Goal: Information Seeking & Learning: Learn about a topic

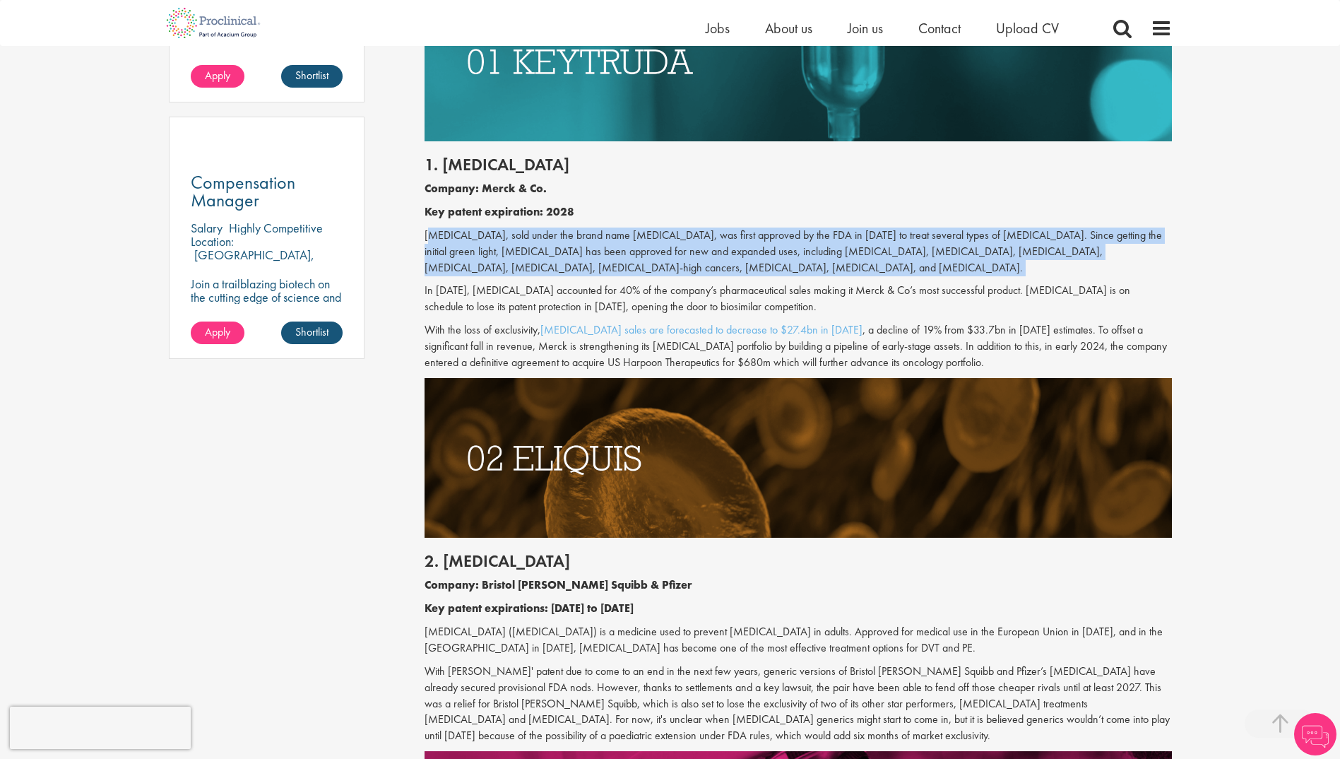
drag, startPoint x: 0, startPoint y: 0, endPoint x: 695, endPoint y: 234, distance: 733.5
click at [695, 234] on p "[MEDICAL_DATA], sold under the brand name [MEDICAL_DATA], was first approved by…" at bounding box center [799, 252] width 748 height 49
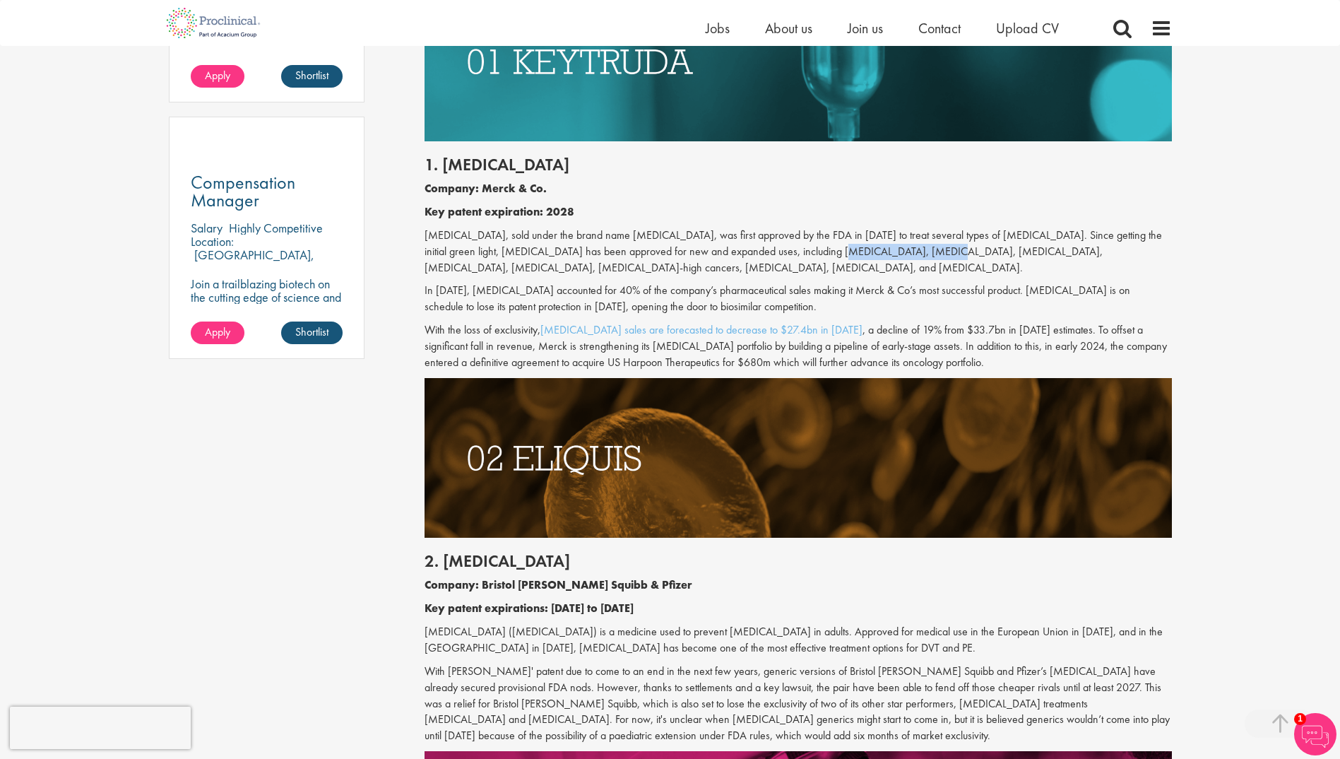
drag, startPoint x: 793, startPoint y: 255, endPoint x: 885, endPoint y: 256, distance: 91.9
click at [885, 256] on p "[MEDICAL_DATA], sold under the brand name [MEDICAL_DATA], was first approved by…" at bounding box center [799, 252] width 748 height 49
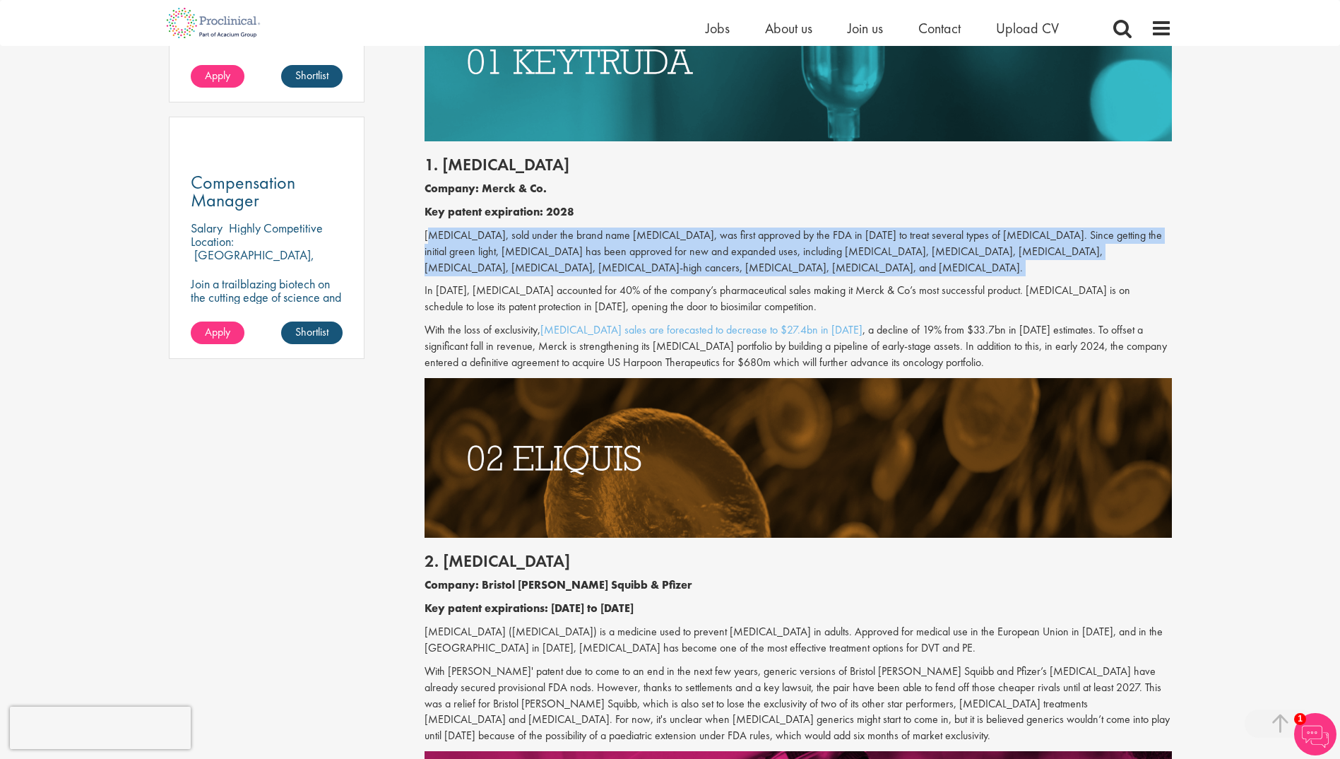
click at [885, 256] on p "[MEDICAL_DATA], sold under the brand name [MEDICAL_DATA], was first approved by…" at bounding box center [799, 252] width 748 height 49
drag, startPoint x: 885, startPoint y: 256, endPoint x: 853, endPoint y: 249, distance: 31.9
click at [853, 249] on p "[MEDICAL_DATA], sold under the brand name [MEDICAL_DATA], was first approved by…" at bounding box center [799, 252] width 748 height 49
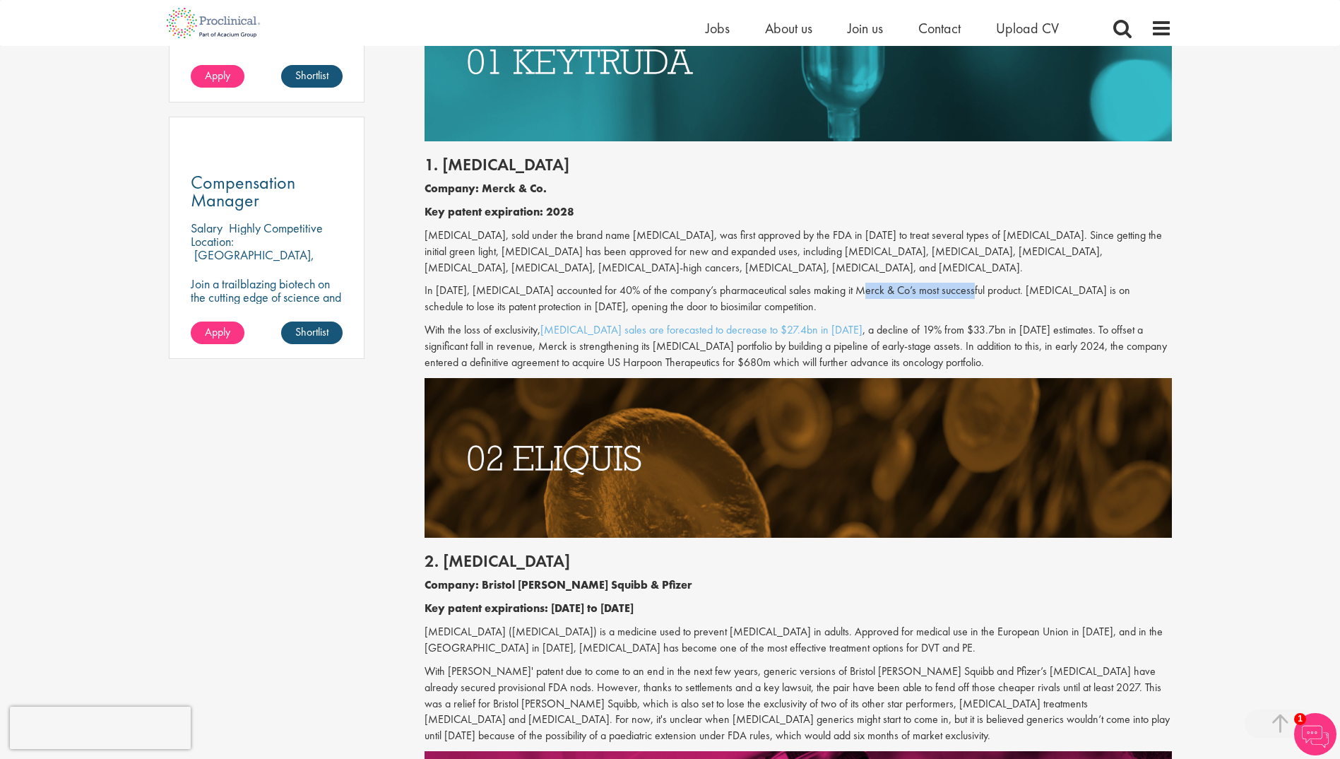
drag, startPoint x: 856, startPoint y: 293, endPoint x: 962, endPoint y: 297, distance: 106.8
click at [962, 297] on p "In [DATE], [MEDICAL_DATA] accounted for 40% of the company’s pharmaceutical sal…" at bounding box center [799, 299] width 748 height 33
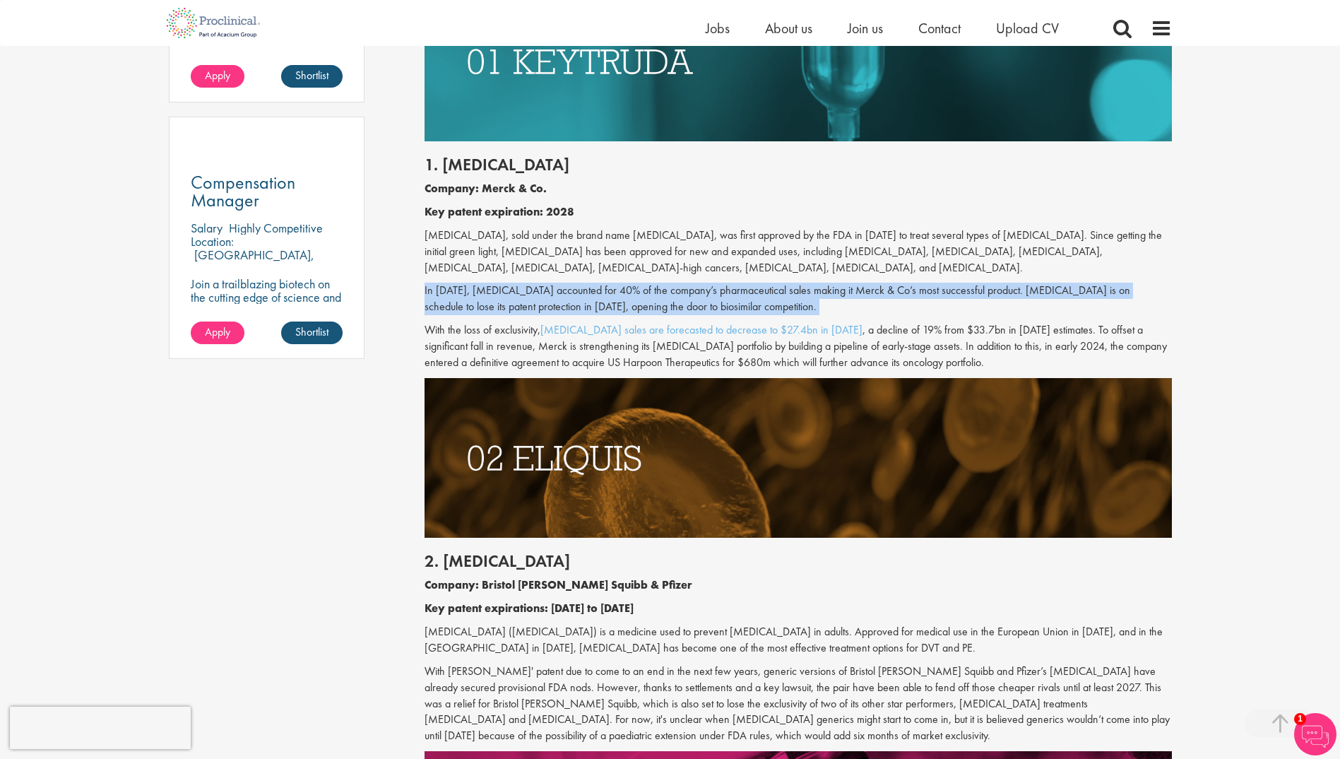
click at [962, 297] on p "In [DATE], [MEDICAL_DATA] accounted for 40% of the company’s pharmaceutical sal…" at bounding box center [799, 299] width 748 height 33
drag, startPoint x: 962, startPoint y: 297, endPoint x: 921, endPoint y: 286, distance: 43.2
click at [921, 286] on p "In [DATE], [MEDICAL_DATA] accounted for 40% of the company’s pharmaceutical sal…" at bounding box center [799, 299] width 748 height 33
click at [892, 282] on div "1. [MEDICAL_DATA] Company: Merck & Co. Key patent expiration: 2028 [MEDICAL_DAT…" at bounding box center [798, 259] width 769 height 237
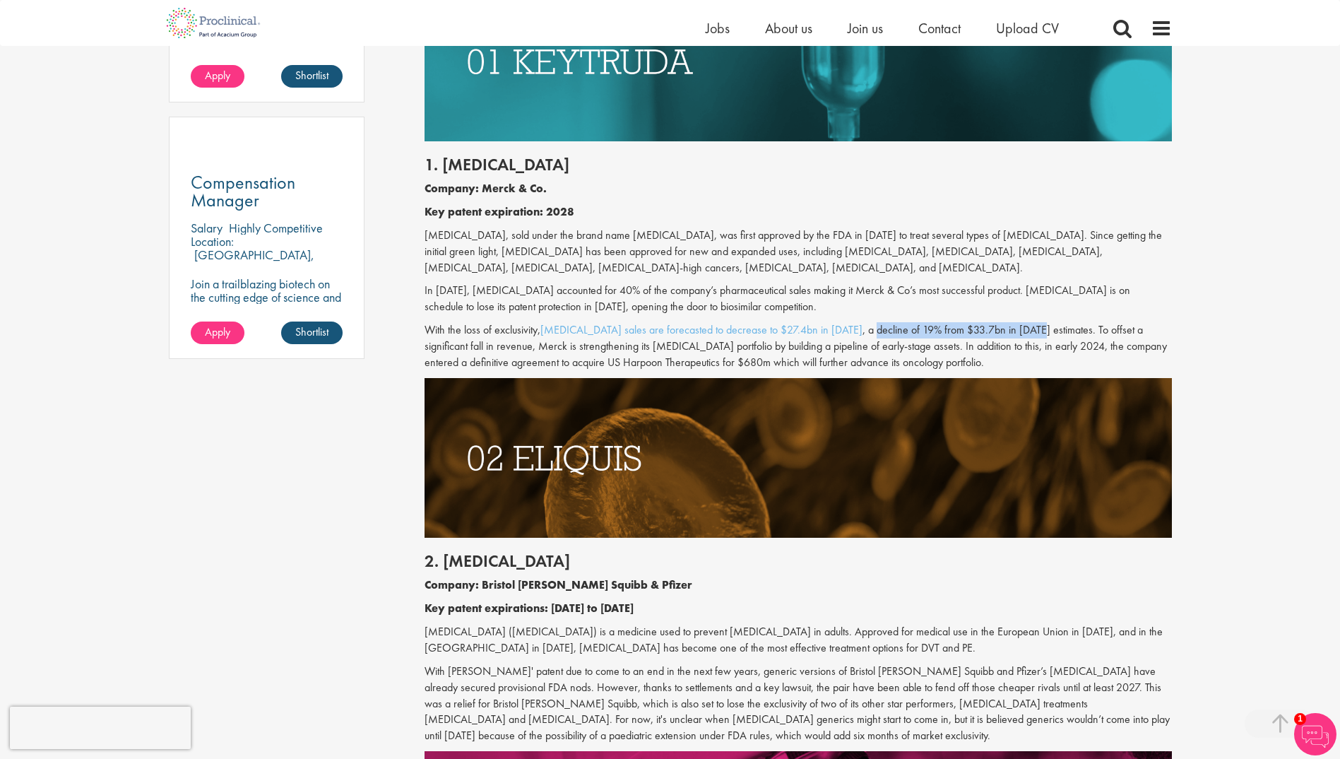
drag, startPoint x: 834, startPoint y: 330, endPoint x: 1003, endPoint y: 333, distance: 168.9
click at [1003, 333] on p "With the loss of exclusivity, [MEDICAL_DATA] sales are forecasted to decrease t…" at bounding box center [799, 346] width 748 height 49
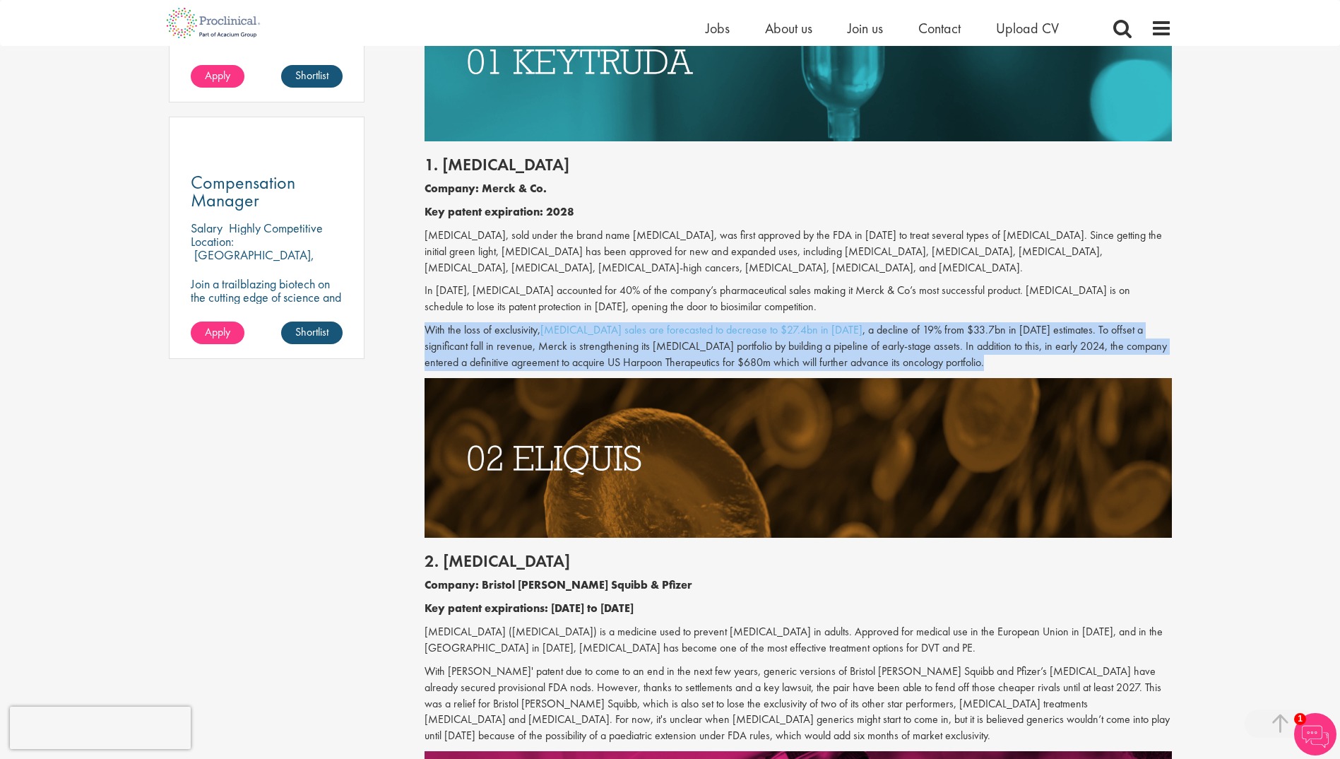
click at [1003, 333] on p "With the loss of exclusivity, [MEDICAL_DATA] sales are forecasted to decrease t…" at bounding box center [799, 346] width 748 height 49
drag, startPoint x: 1003, startPoint y: 333, endPoint x: 984, endPoint y: 330, distance: 18.7
click at [984, 330] on p "With the loss of exclusivity, [MEDICAL_DATA] sales are forecasted to decrease t…" at bounding box center [799, 346] width 748 height 49
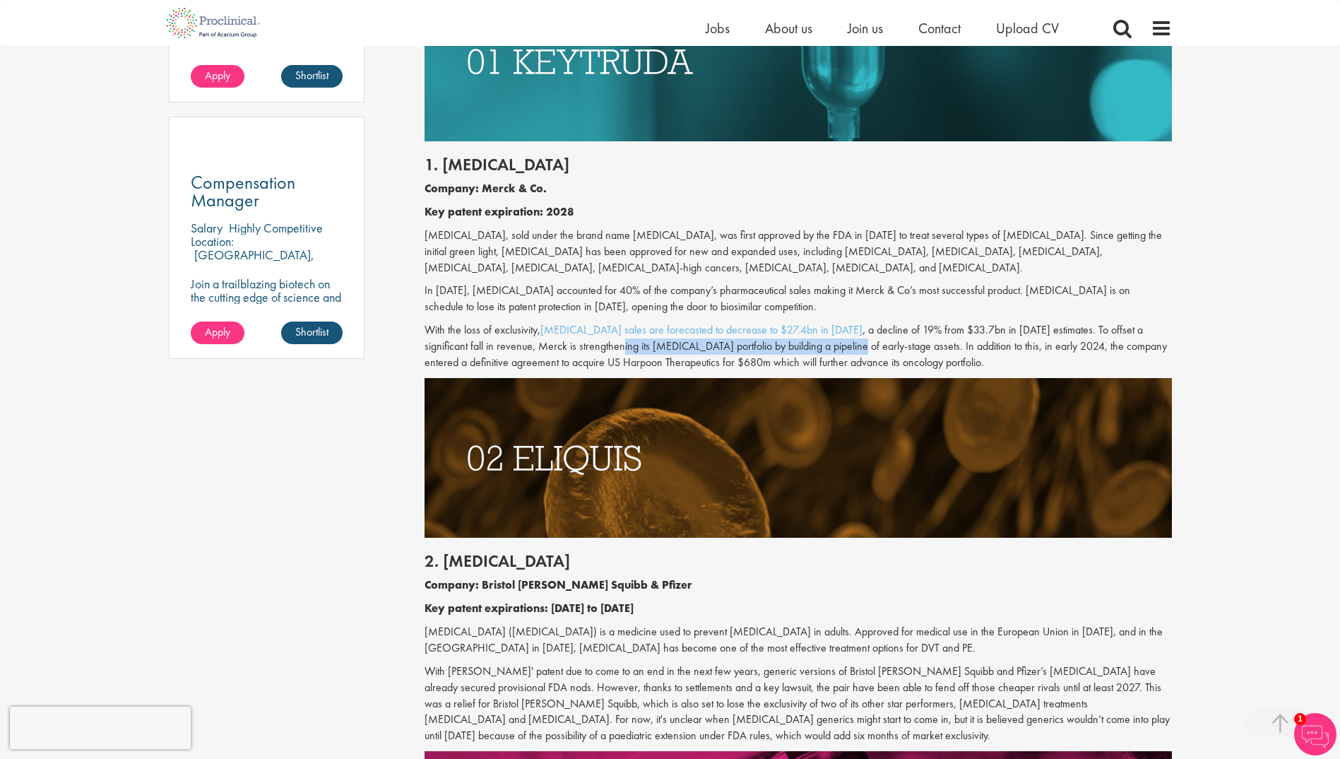
drag, startPoint x: 558, startPoint y: 349, endPoint x: 793, endPoint y: 350, distance: 234.6
click at [793, 350] on p "With the loss of exclusivity, [MEDICAL_DATA] sales are forecasted to decrease t…" at bounding box center [799, 346] width 748 height 49
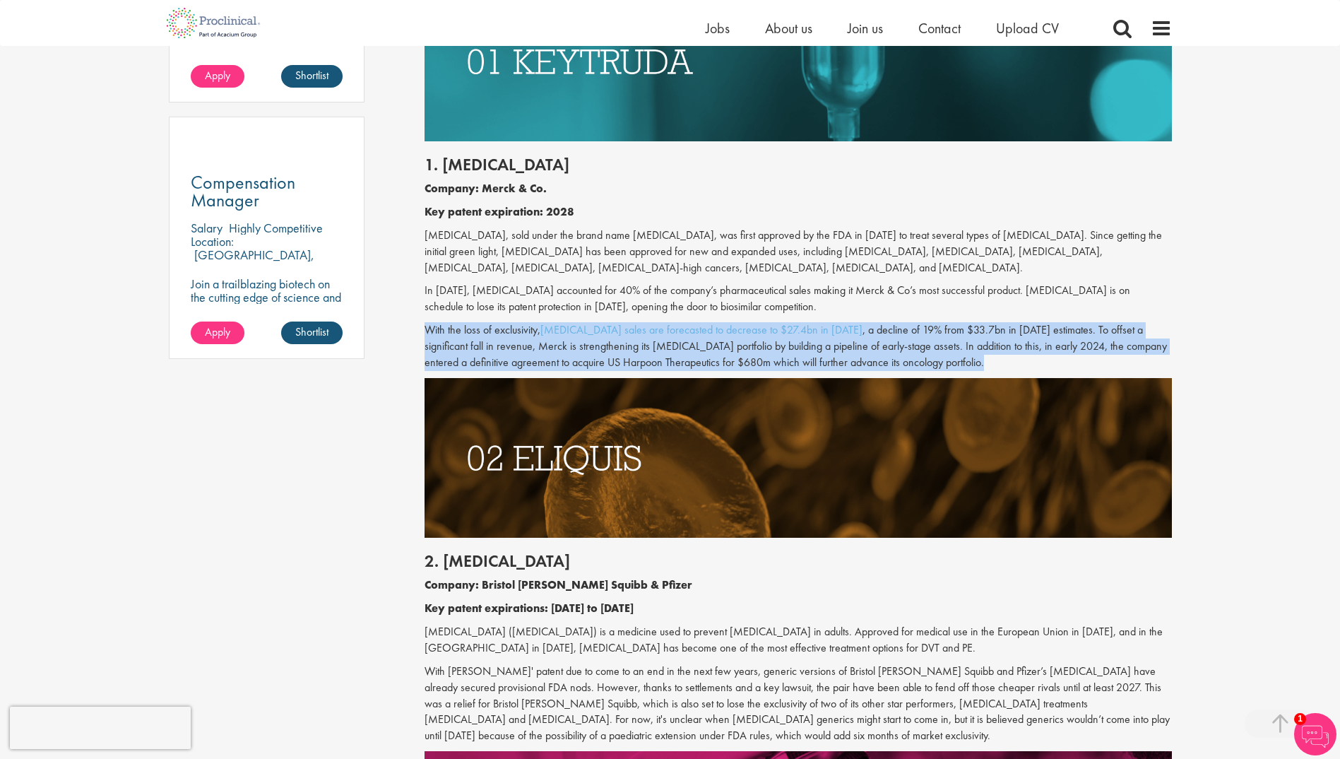
click at [793, 350] on p "With the loss of exclusivity, [MEDICAL_DATA] sales are forecasted to decrease t…" at bounding box center [799, 346] width 748 height 49
drag, startPoint x: 793, startPoint y: 350, endPoint x: 781, endPoint y: 350, distance: 12.0
click at [781, 350] on p "With the loss of exclusivity, [MEDICAL_DATA] sales are forecasted to decrease t…" at bounding box center [799, 346] width 748 height 49
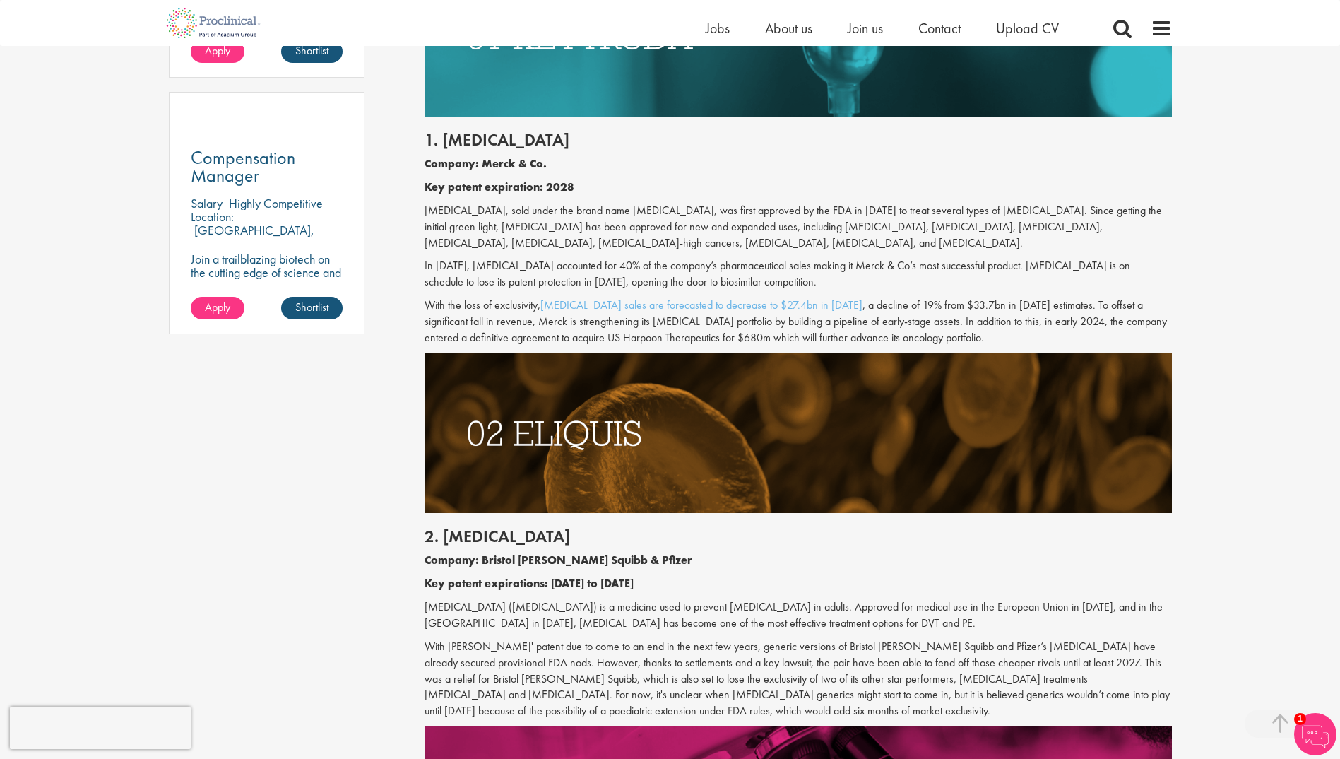
scroll to position [989, 0]
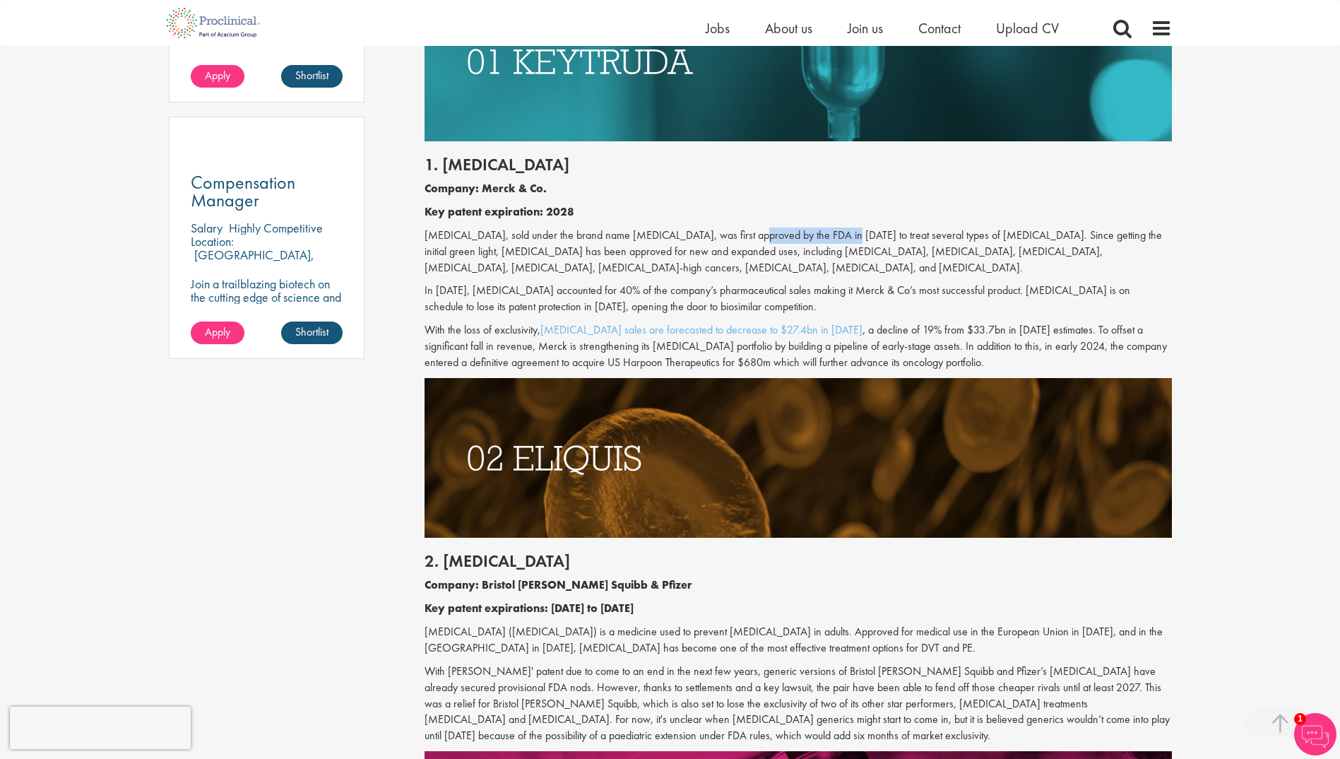
drag, startPoint x: 834, startPoint y: 228, endPoint x: 745, endPoint y: 228, distance: 89.0
click at [745, 228] on p "[MEDICAL_DATA], sold under the brand name [MEDICAL_DATA], was first approved by…" at bounding box center [799, 252] width 748 height 49
drag, startPoint x: 992, startPoint y: 234, endPoint x: 1109, endPoint y: 237, distance: 117.3
click at [1109, 237] on p "[MEDICAL_DATA], sold under the brand name [MEDICAL_DATA], was first approved by…" at bounding box center [799, 252] width 748 height 49
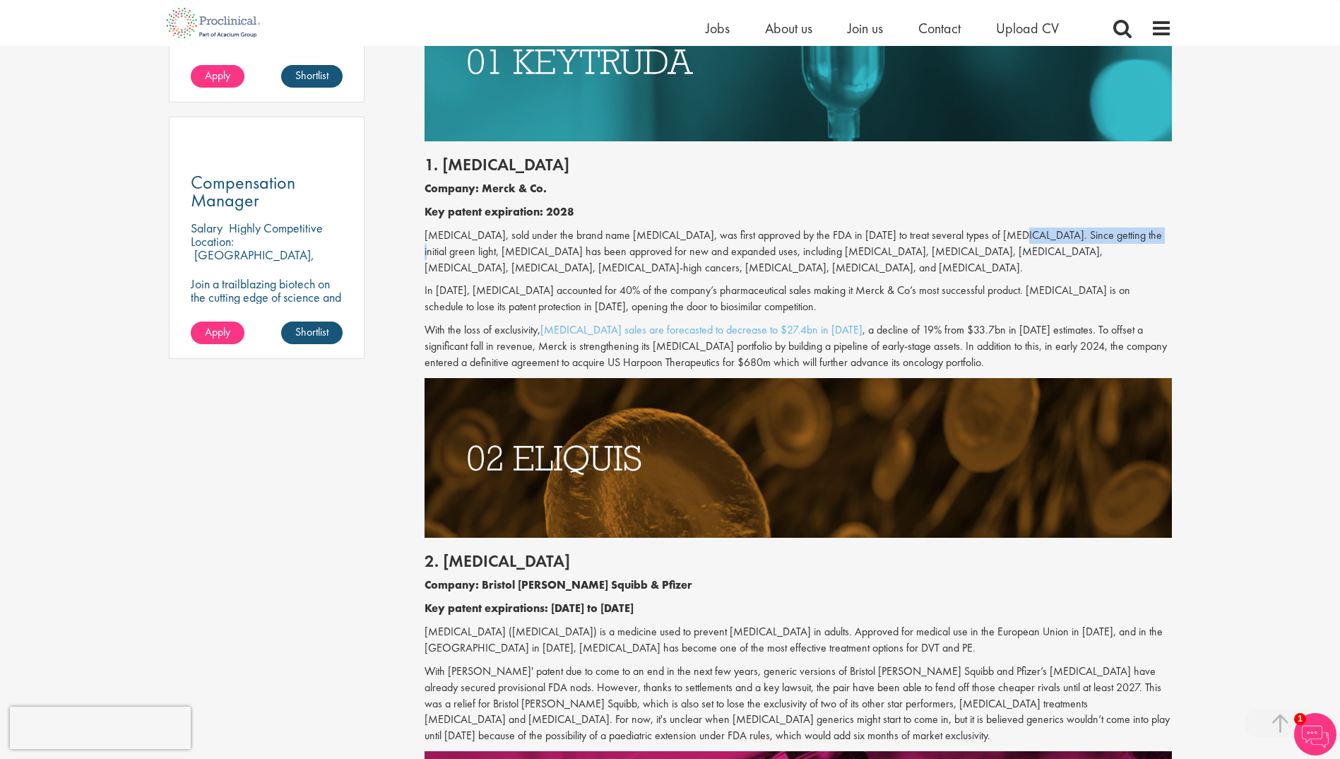
click at [1109, 237] on p "[MEDICAL_DATA], sold under the brand name [MEDICAL_DATA], was first approved by…" at bounding box center [799, 252] width 748 height 49
drag, startPoint x: 466, startPoint y: 254, endPoint x: 707, endPoint y: 256, distance: 241.6
click at [707, 256] on p "[MEDICAL_DATA], sold under the brand name [MEDICAL_DATA], was first approved by…" at bounding box center [799, 252] width 748 height 49
drag, startPoint x: 572, startPoint y: 291, endPoint x: 622, endPoint y: 291, distance: 50.2
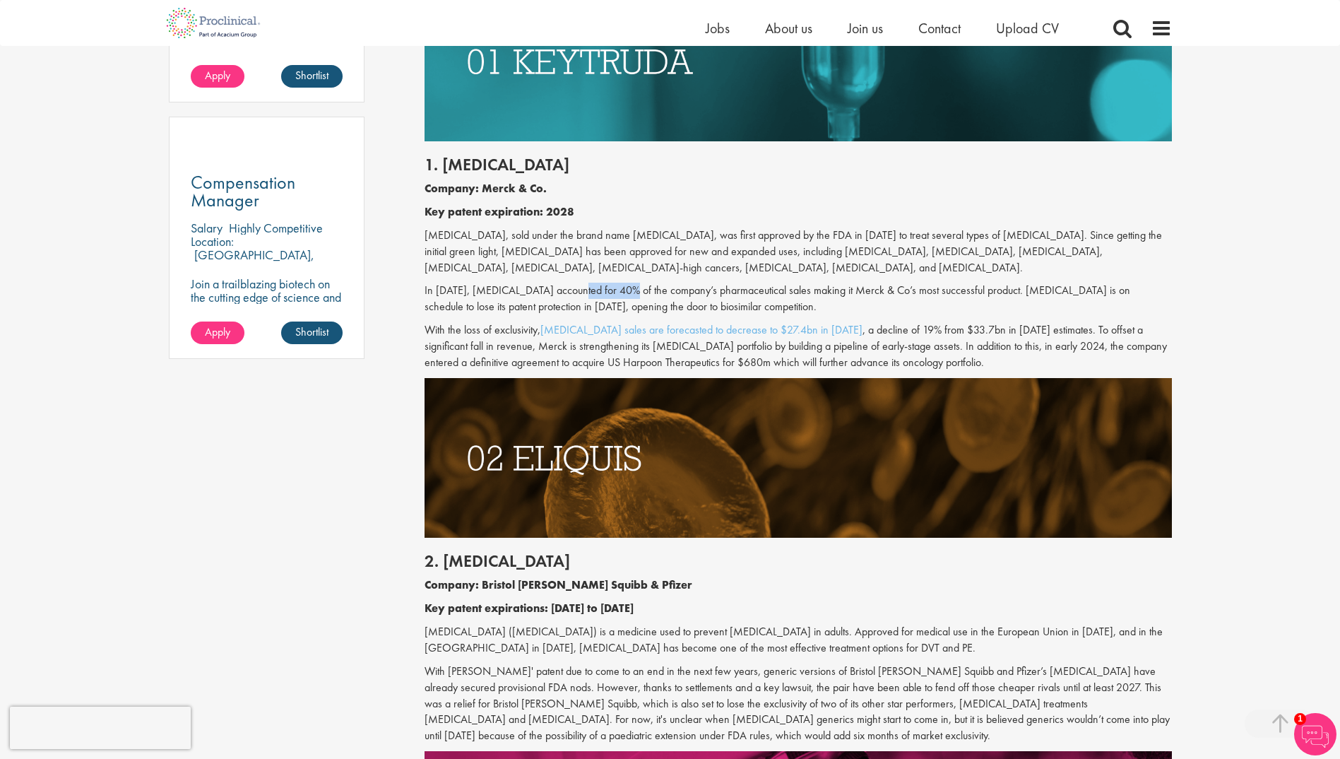
click at [622, 291] on p "In [DATE], [MEDICAL_DATA] accounted for 40% of the company’s pharmaceutical sal…" at bounding box center [799, 299] width 748 height 33
drag, startPoint x: 572, startPoint y: 290, endPoint x: 738, endPoint y: 290, distance: 165.3
click at [738, 290] on p "In [DATE], [MEDICAL_DATA] accounted for 40% of the company’s pharmaceutical sal…" at bounding box center [799, 299] width 748 height 33
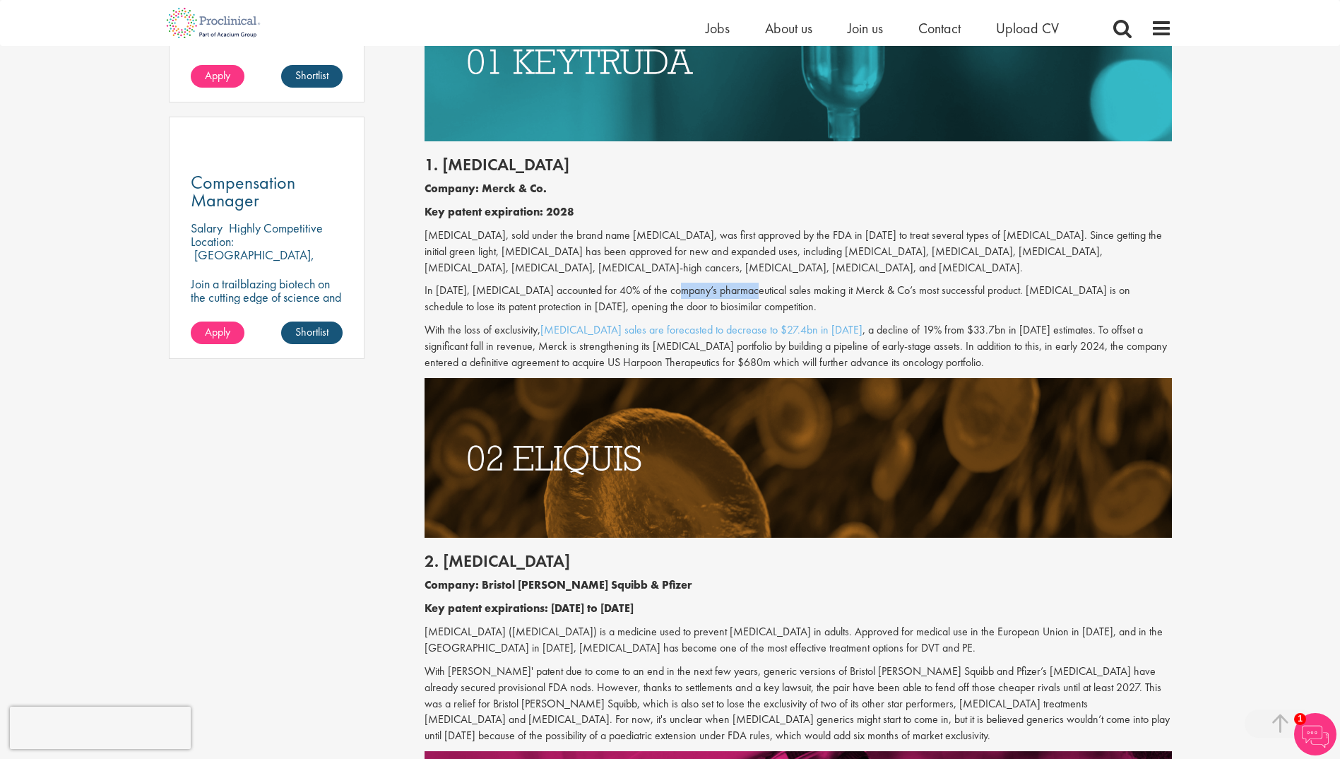
click at [738, 290] on p "In [DATE], [MEDICAL_DATA] accounted for 40% of the company’s pharmaceutical sal…" at bounding box center [799, 299] width 748 height 33
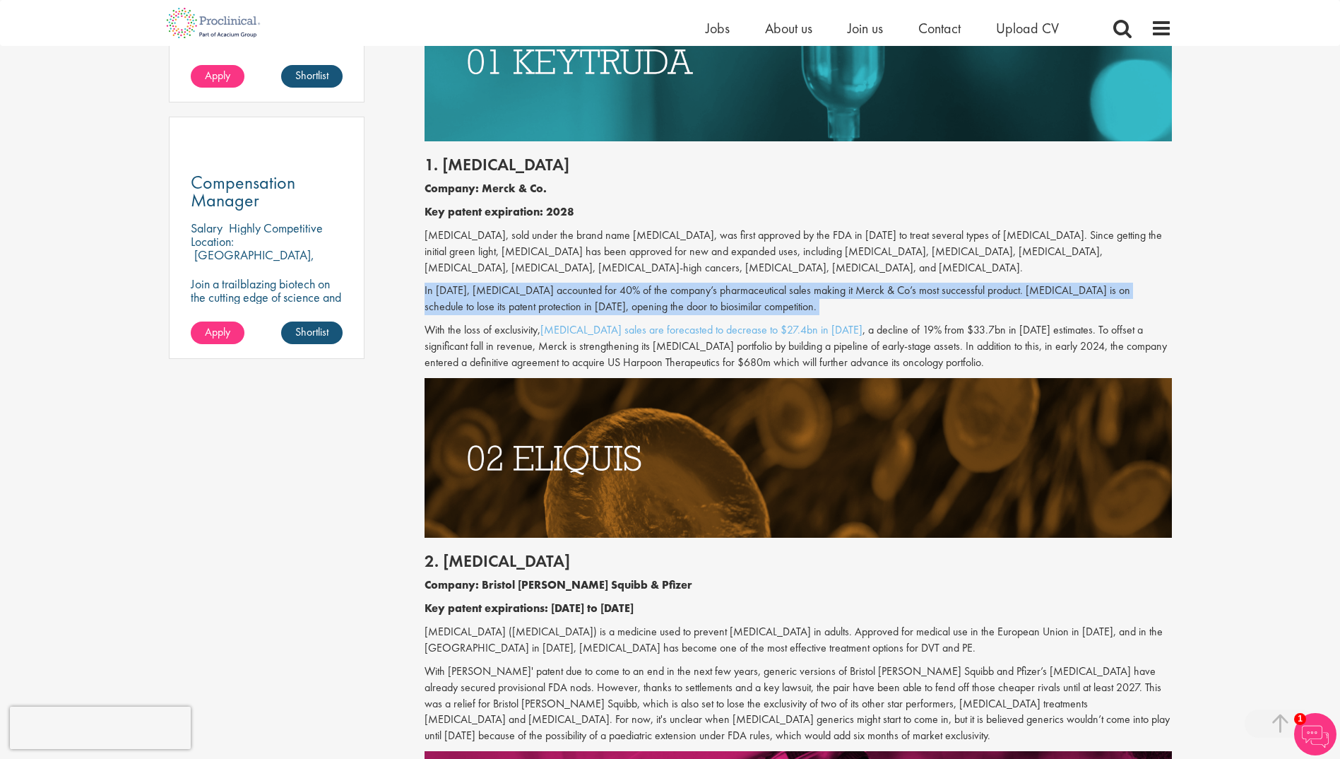
click at [738, 290] on p "In [DATE], [MEDICAL_DATA] accounted for 40% of the company’s pharmaceutical sal…" at bounding box center [799, 299] width 748 height 33
click at [731, 288] on p "In [DATE], [MEDICAL_DATA] accounted for 40% of the company’s pharmaceutical sal…" at bounding box center [799, 299] width 748 height 33
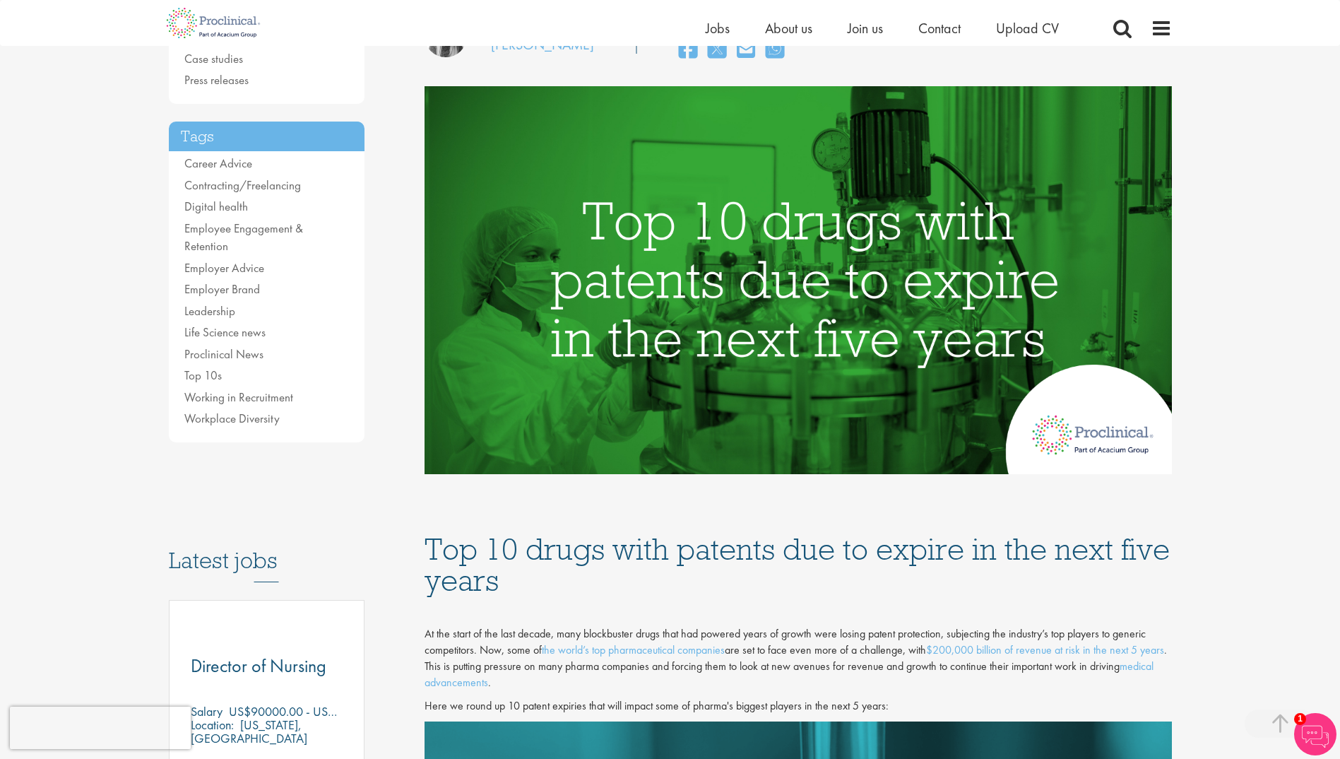
scroll to position [0, 0]
